Goal: Information Seeking & Learning: Check status

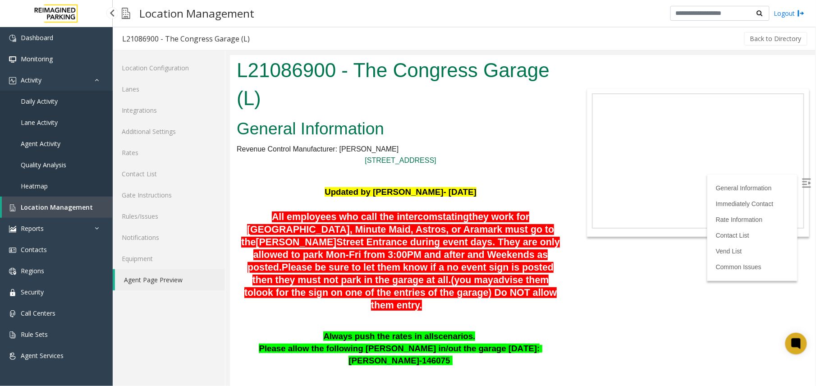
click at [52, 143] on span "Agent Activity" at bounding box center [41, 143] width 40 height 9
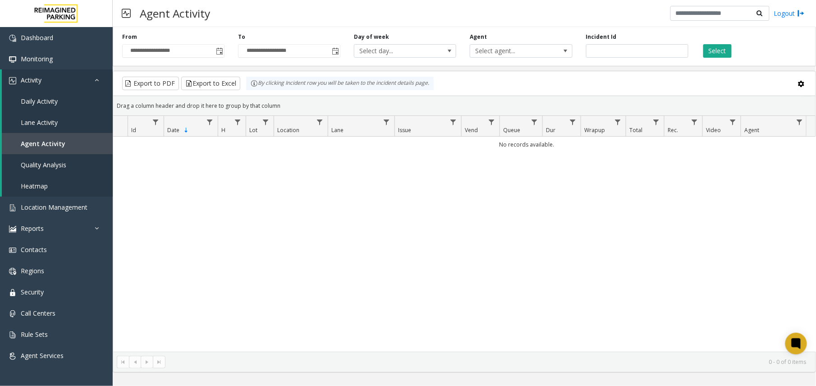
click at [216, 53] on span "Toggle popup" at bounding box center [219, 51] width 7 height 7
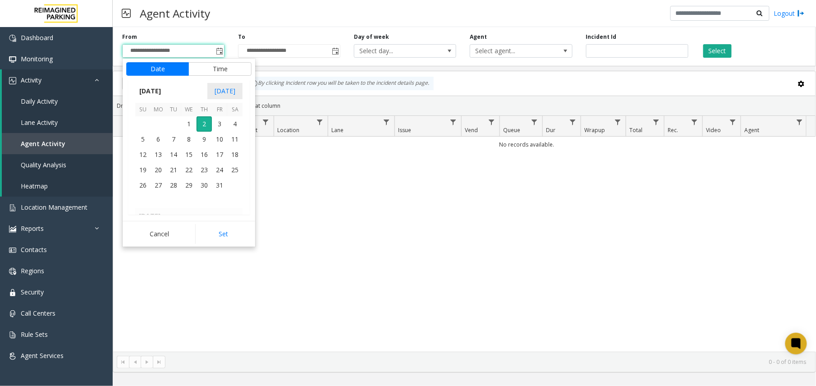
scroll to position [161894, 0]
click at [224, 123] on span "26" at bounding box center [219, 122] width 15 height 15
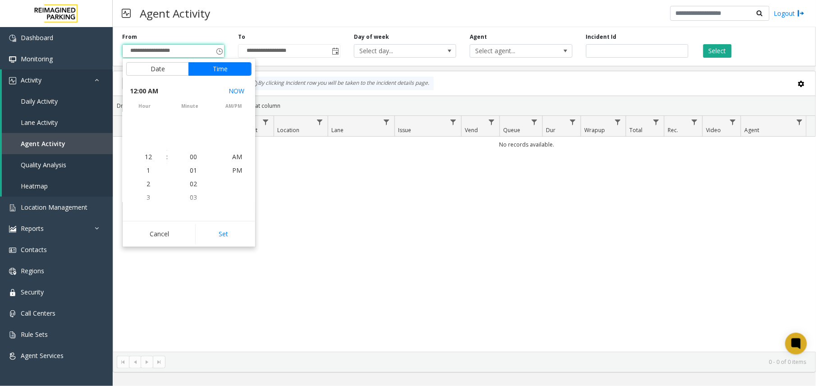
scroll to position [161846, 0]
click at [221, 237] on button "Set" at bounding box center [223, 234] width 57 height 20
type input "**********"
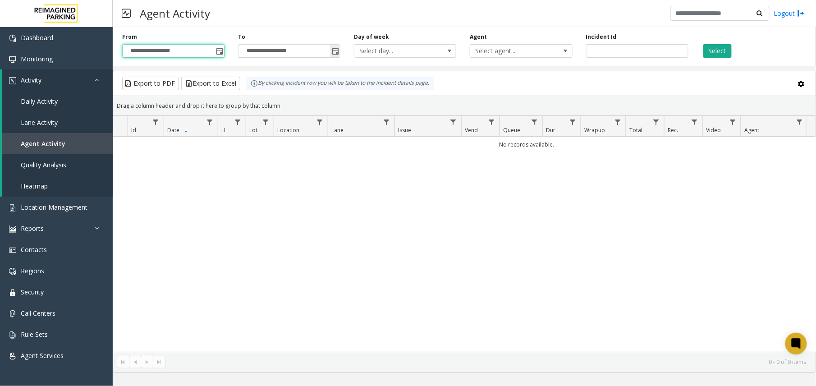
click at [334, 52] on span "Toggle popup" at bounding box center [335, 51] width 7 height 7
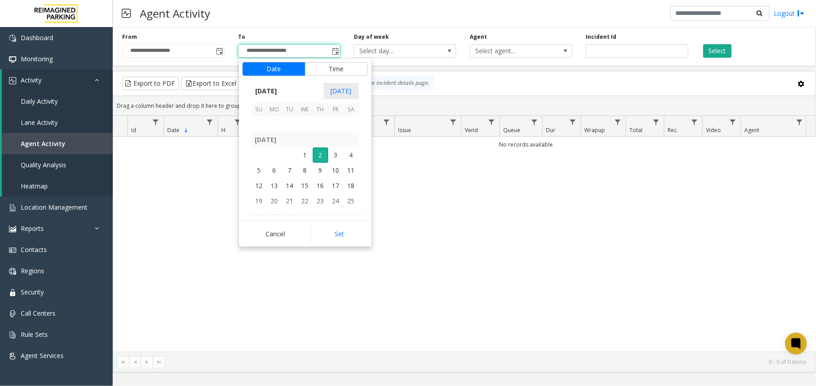
scroll to position [161894, 0]
click at [271, 142] on span "29" at bounding box center [274, 137] width 15 height 15
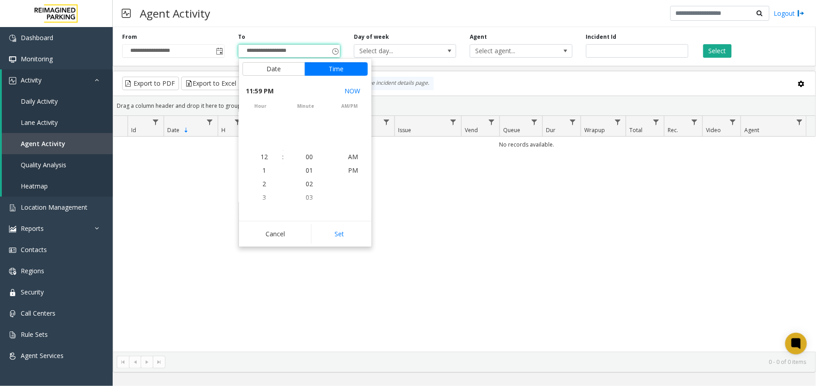
scroll to position [14, 0]
click at [326, 233] on button "Set" at bounding box center [339, 234] width 57 height 20
type input "**********"
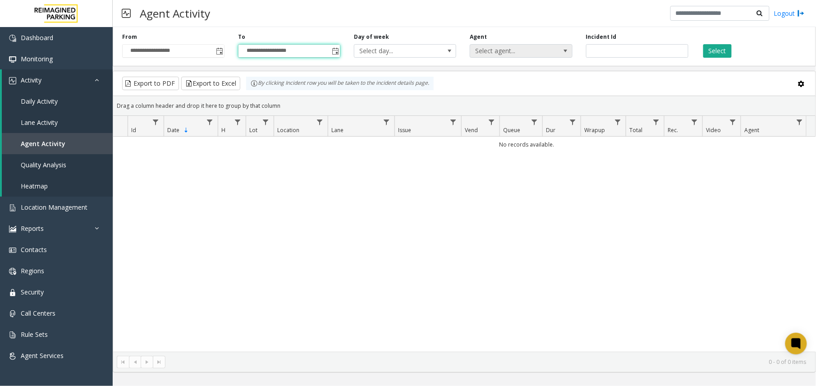
click at [533, 47] on span "Select agent..." at bounding box center [510, 51] width 81 height 13
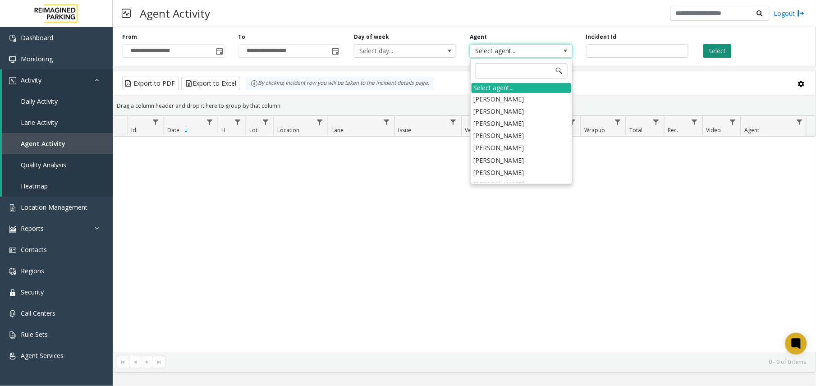
click at [717, 48] on button "Select" at bounding box center [717, 51] width 28 height 14
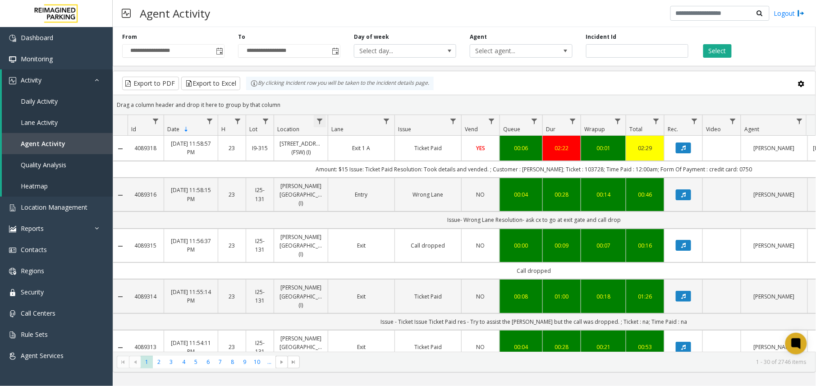
click at [316, 118] on span "Data table" at bounding box center [319, 121] width 7 height 7
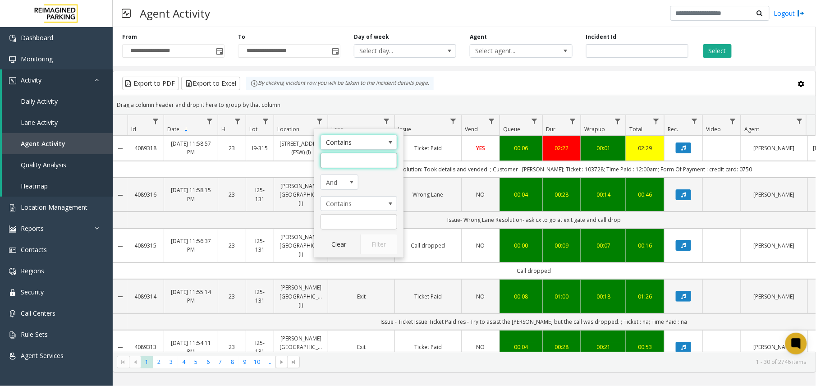
click at [335, 161] on input "Location Filter" at bounding box center [359, 160] width 77 height 15
type input "******"
click button "Filter" at bounding box center [378, 244] width 37 height 20
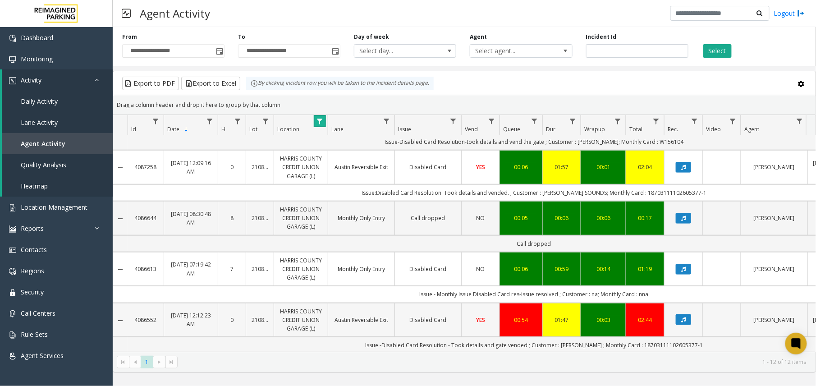
scroll to position [230, 0]
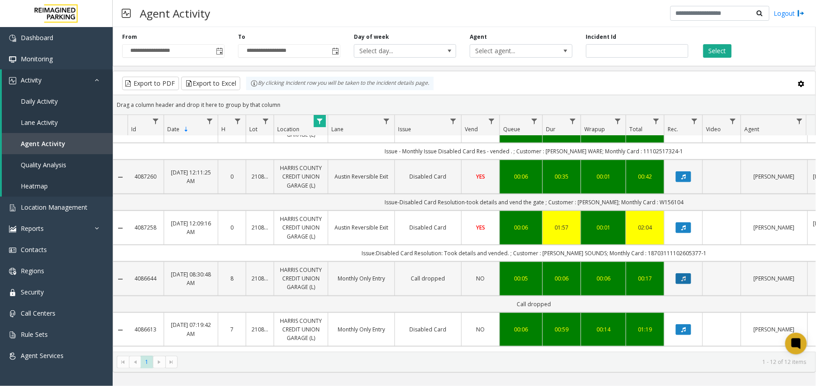
click at [686, 284] on button "Data table" at bounding box center [683, 278] width 15 height 11
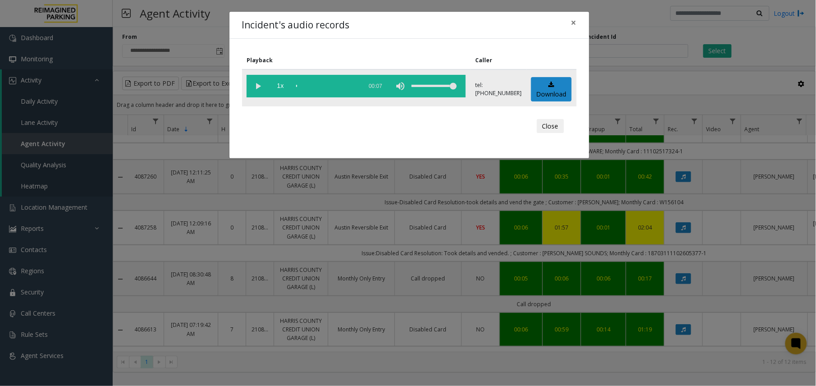
click at [260, 87] on vg-play-pause at bounding box center [258, 86] width 23 height 23
click at [621, 242] on div "Incident's audio records × Playback Caller 1x 00:07 tel:[PHONE_NUMBER] Download…" at bounding box center [408, 193] width 816 height 386
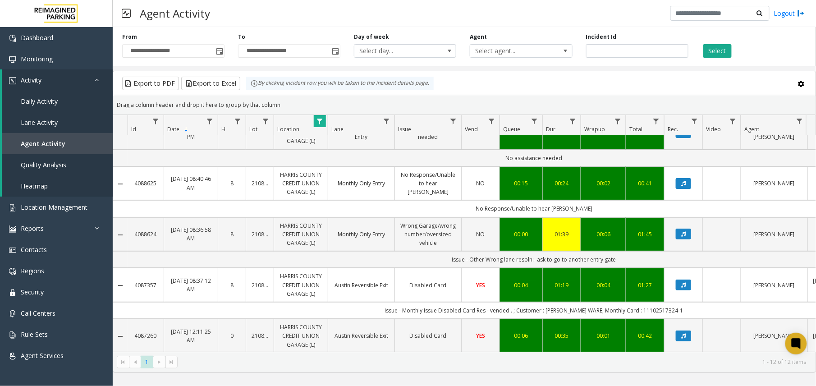
scroll to position [50, 0]
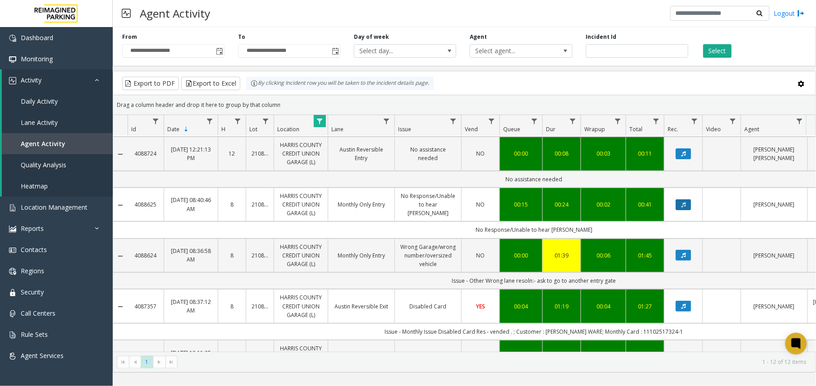
click at [680, 207] on button "Data table" at bounding box center [683, 204] width 15 height 11
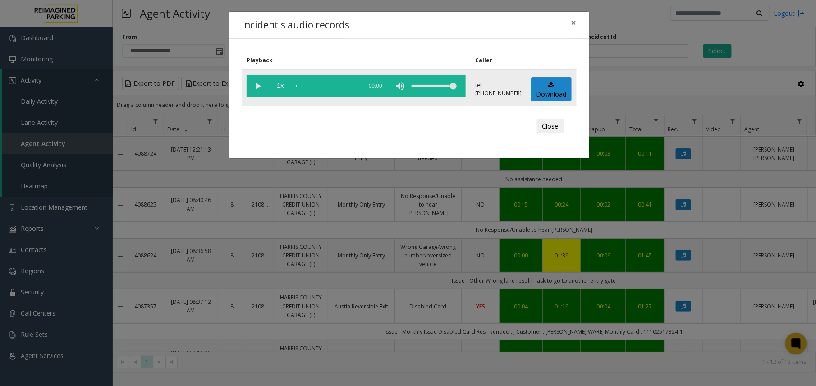
click at [253, 91] on vg-play-pause at bounding box center [258, 86] width 23 height 23
click at [401, 233] on div "Incident's audio records × Playback Caller 1x 00:23 tel:[PHONE_NUMBER] Download…" at bounding box center [408, 193] width 816 height 386
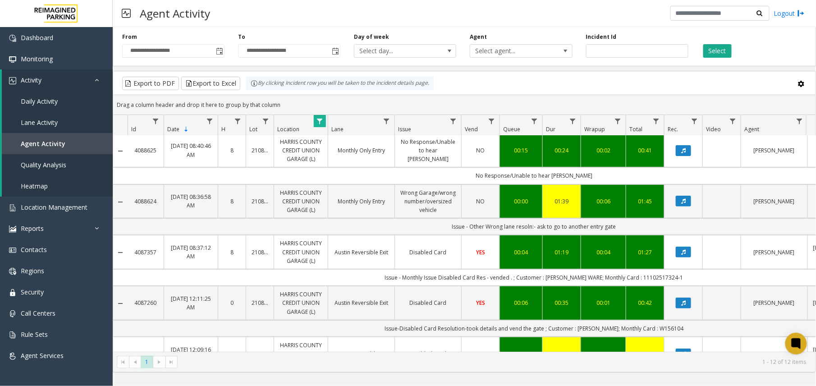
scroll to position [0, 0]
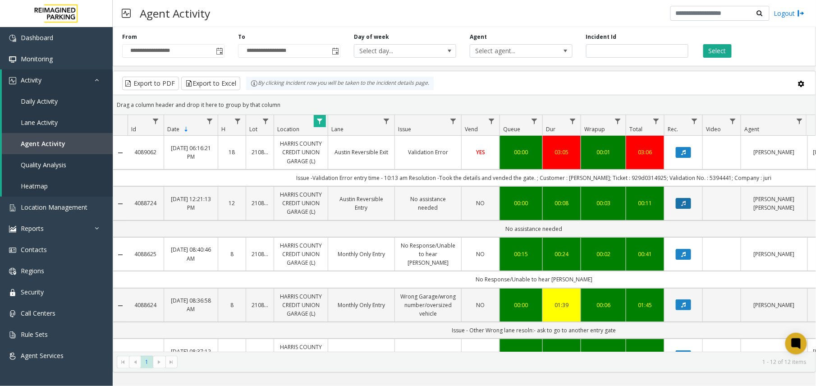
click at [683, 206] on icon "Data table" at bounding box center [683, 203] width 5 height 5
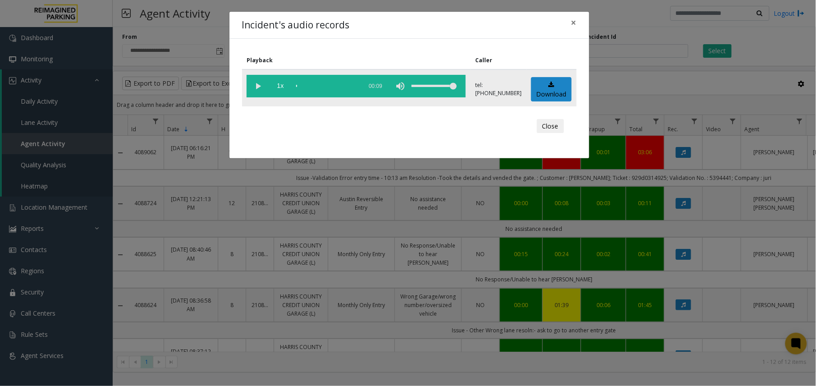
click at [262, 83] on vg-play-pause at bounding box center [258, 86] width 23 height 23
click at [329, 232] on div "Incident's audio records × Playback Caller 1x 00:09 tel:[PHONE_NUMBER] Download…" at bounding box center [408, 193] width 816 height 386
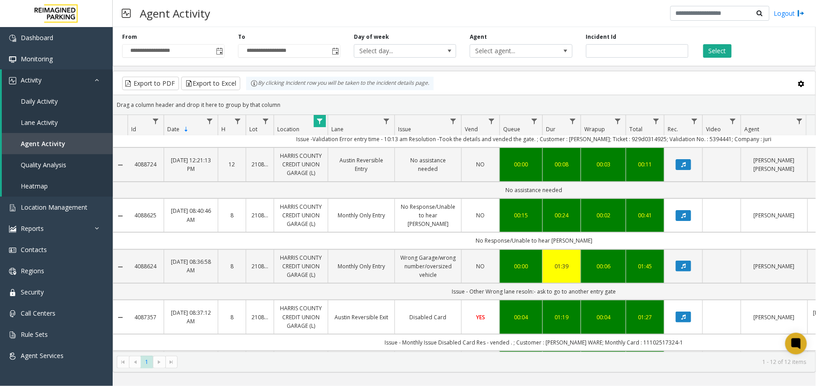
scroll to position [60, 0]
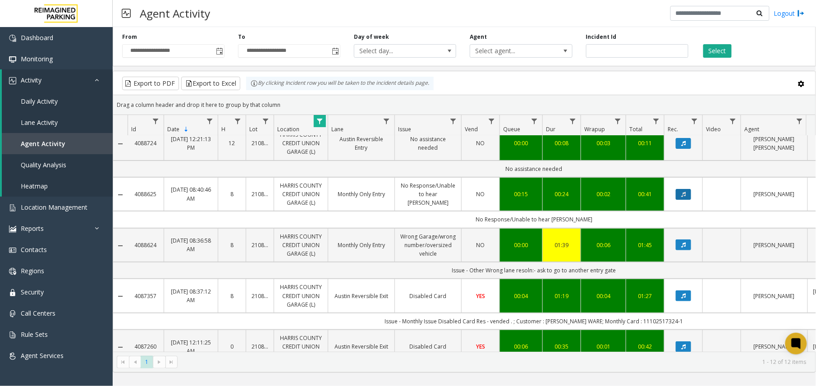
click at [689, 193] on button "Data table" at bounding box center [683, 194] width 15 height 11
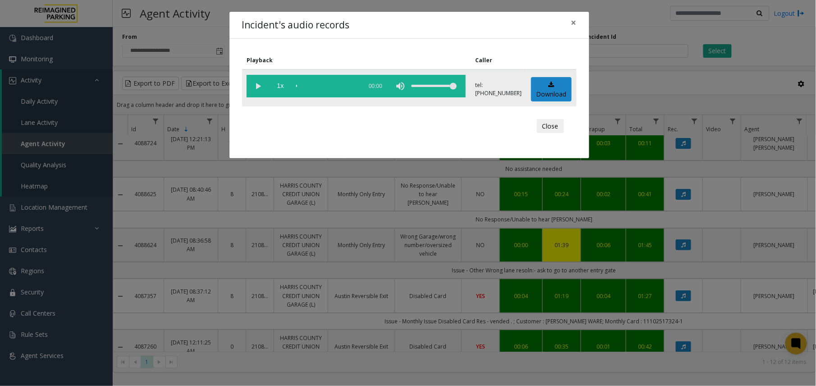
click at [266, 88] on vg-play-pause at bounding box center [258, 86] width 23 height 23
click at [527, 280] on div "Incident's audio records × Playback Caller 1x 00:23 tel:[PHONE_NUMBER] Download…" at bounding box center [408, 193] width 816 height 386
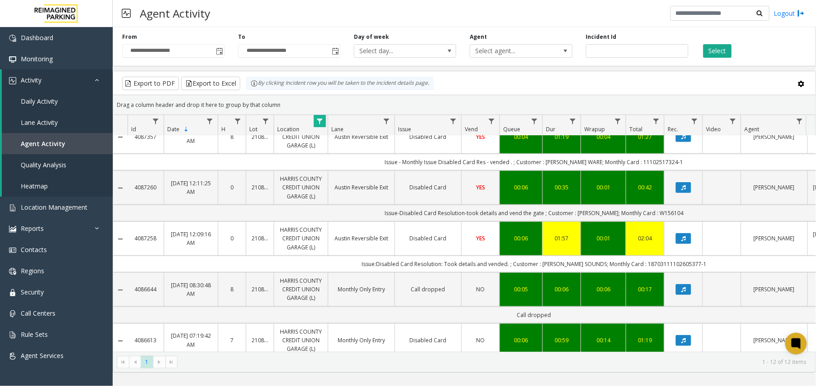
scroll to position [240, 0]
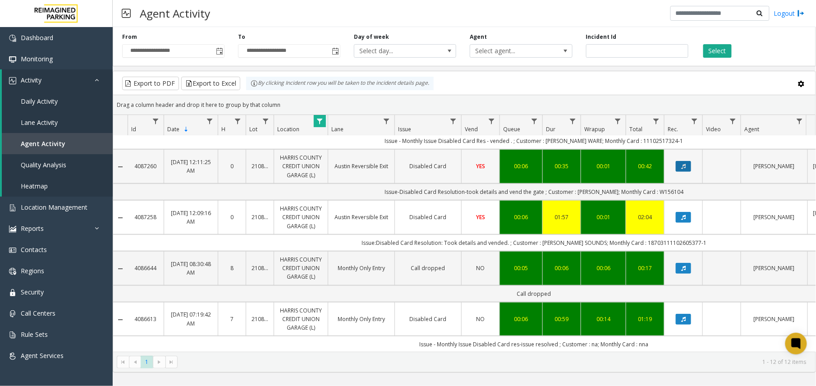
click at [688, 167] on button "Data table" at bounding box center [683, 166] width 15 height 11
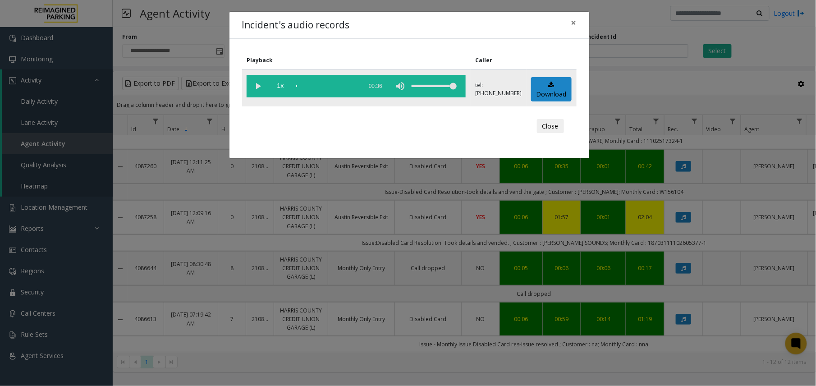
click at [260, 84] on vg-play-pause at bounding box center [258, 86] width 23 height 23
click at [284, 90] on span "1x" at bounding box center [280, 86] width 23 height 23
click at [280, 85] on span "1.5x" at bounding box center [280, 86] width 23 height 23
click at [266, 188] on div "Incident's audio records × Playback Caller 2x 00:36 tel:[PHONE_NUMBER] Download…" at bounding box center [408, 193] width 816 height 386
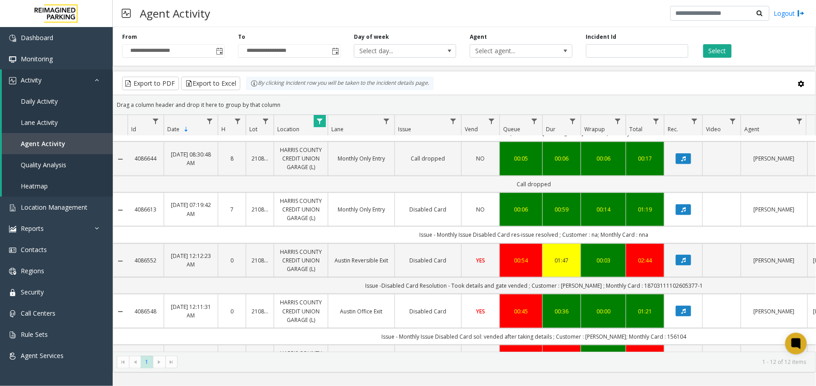
scroll to position [361, 0]
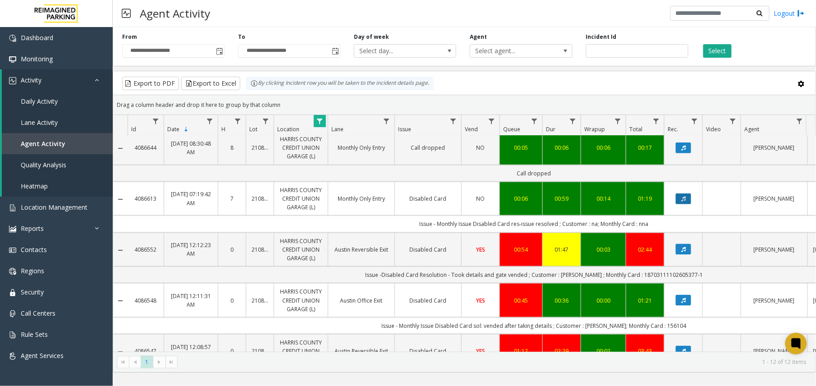
click at [680, 204] on button "Data table" at bounding box center [683, 198] width 15 height 11
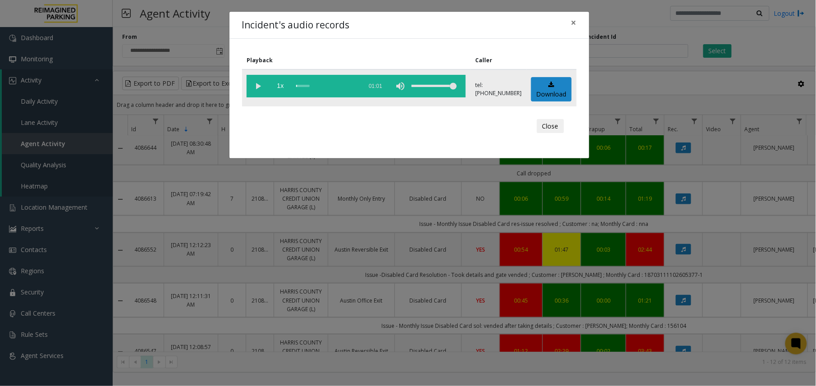
click at [253, 91] on vg-play-pause at bounding box center [258, 86] width 23 height 23
click at [282, 84] on span "1x" at bounding box center [280, 86] width 23 height 23
click at [280, 88] on span "1.5x" at bounding box center [280, 86] width 23 height 23
click at [280, 88] on span "2x" at bounding box center [280, 86] width 23 height 23
click at [280, 88] on span "0.5x" at bounding box center [280, 86] width 23 height 23
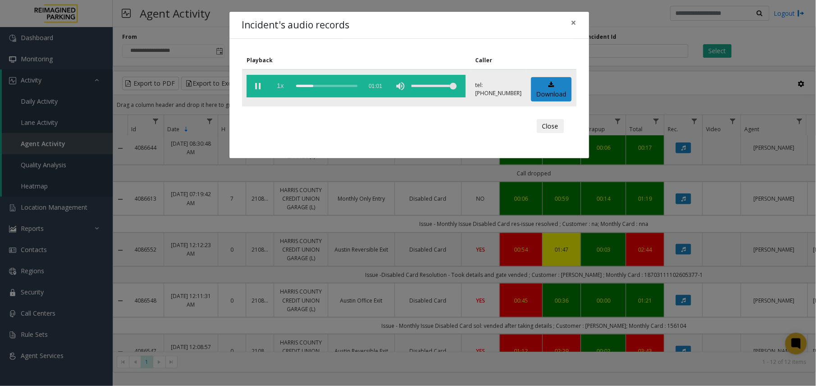
click at [282, 87] on span "1x" at bounding box center [280, 86] width 23 height 23
click at [345, 273] on div "Incident's audio records × Playback Caller 1.5x 01:01 tel:[PHONE_NUMBER] Downlo…" at bounding box center [408, 193] width 816 height 386
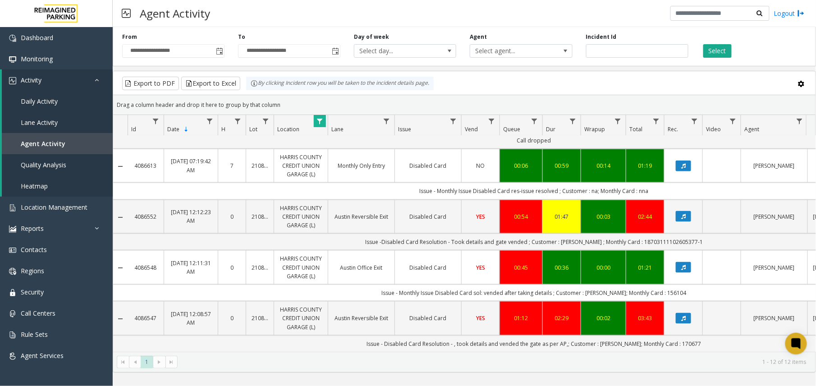
scroll to position [410, 0]
